Goal: Task Accomplishment & Management: Manage account settings

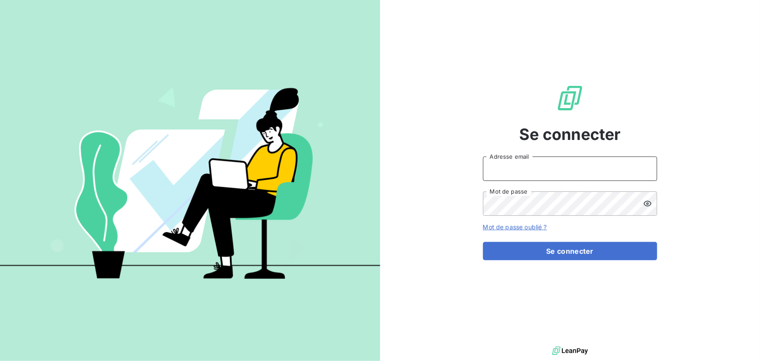
click at [550, 171] on input "Adresse email" at bounding box center [570, 168] width 174 height 24
type input "admin@cabinetlecussan"
click at [483, 242] on button "Se connecter" at bounding box center [570, 251] width 174 height 18
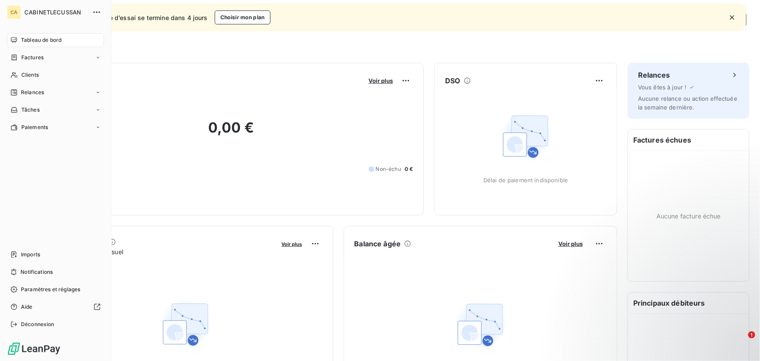
click at [42, 280] on nav "Imports Notifications Paramètres et réglages Aide Déconnexion" at bounding box center [55, 289] width 97 height 84
click at [42, 290] on span "Paramètres et réglages" at bounding box center [50, 289] width 59 height 8
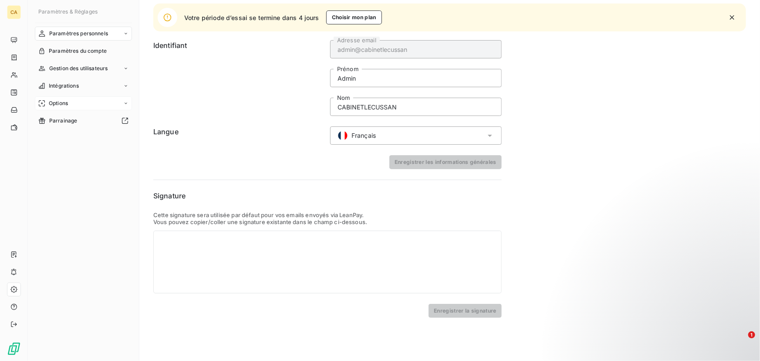
click at [94, 102] on div "Options" at bounding box center [83, 103] width 97 height 14
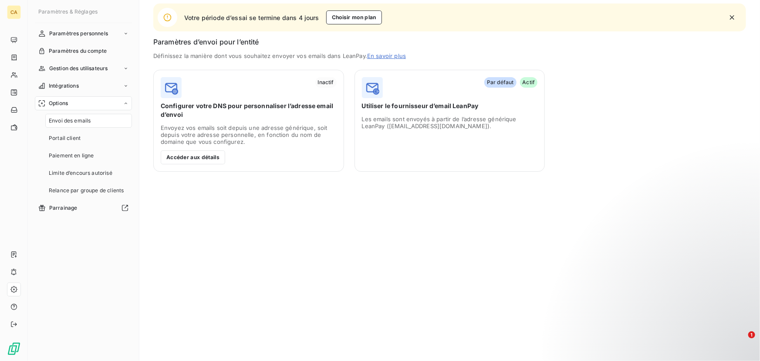
click at [99, 77] on nav "Paramètres personnels Paramètres du compte Gestion des utilisateurs Intégration…" at bounding box center [83, 121] width 97 height 188
click at [96, 88] on div "Intégrations" at bounding box center [83, 86] width 97 height 14
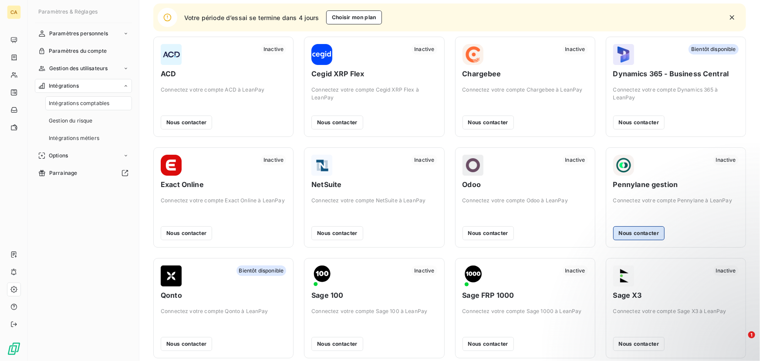
click at [633, 234] on button "Nous contacter" at bounding box center [638, 233] width 51 height 14
